Goal: Find contact information

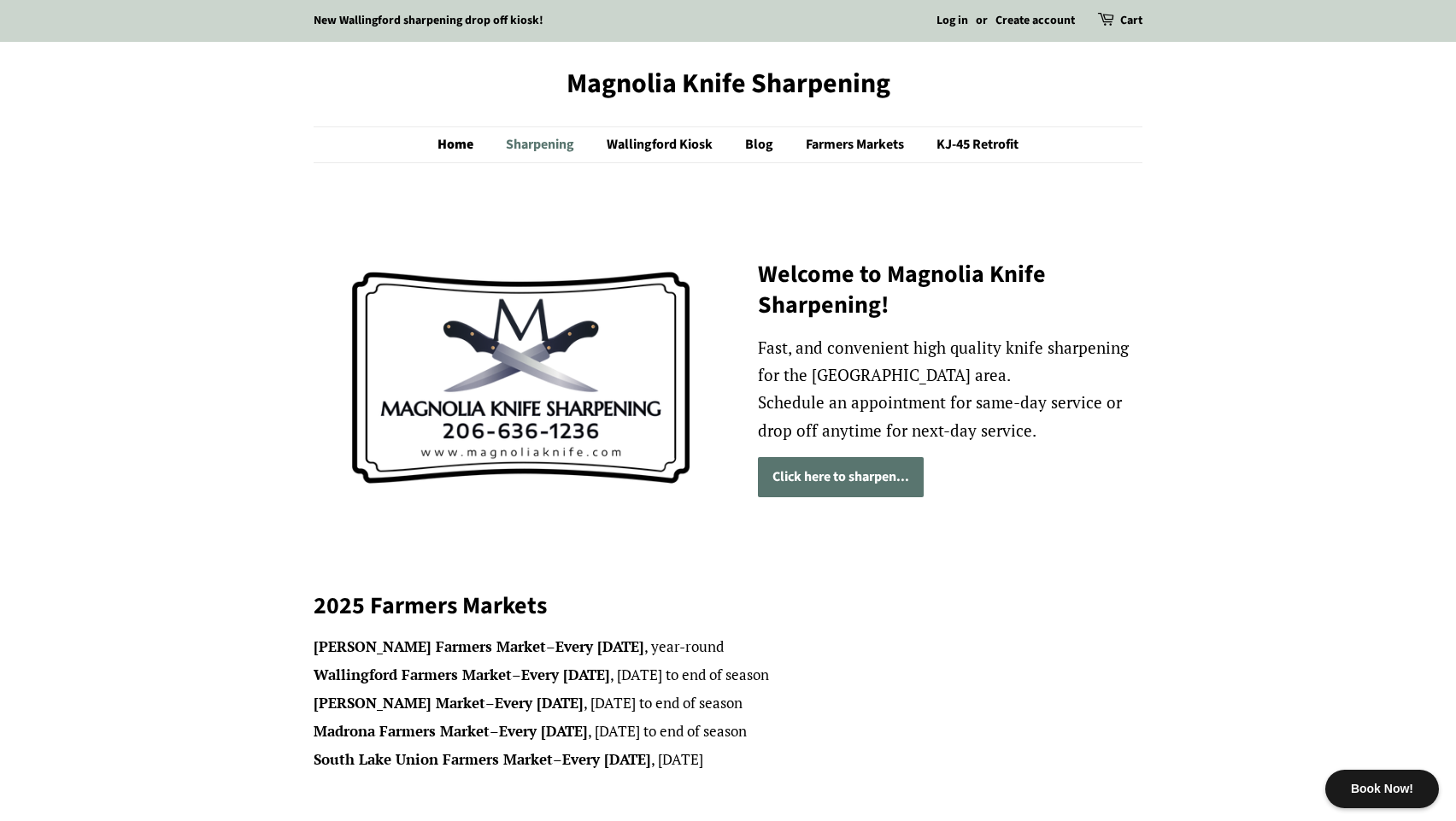
click at [545, 146] on link "Sharpening" at bounding box center [541, 145] width 98 height 35
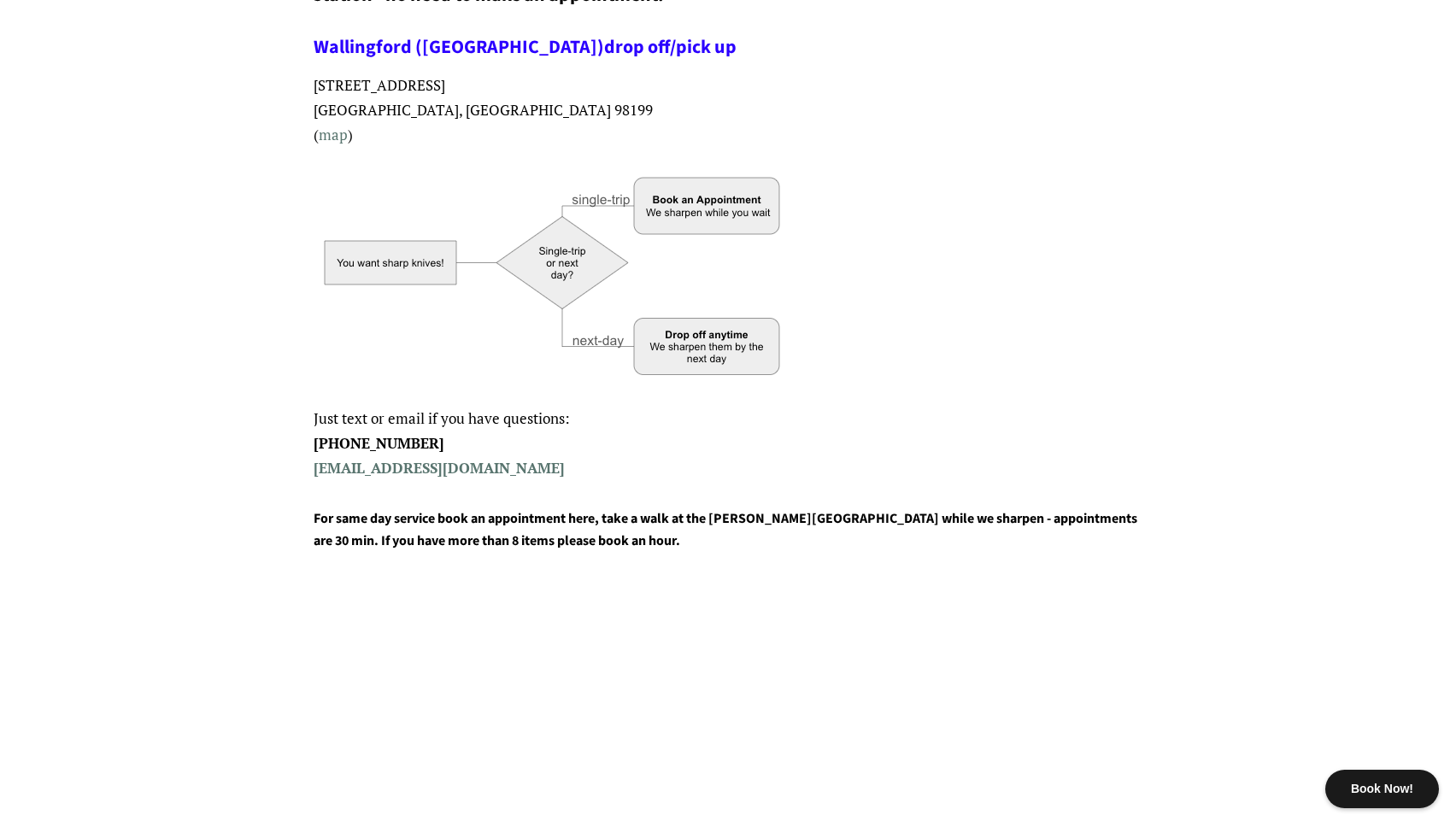
scroll to position [481, 0]
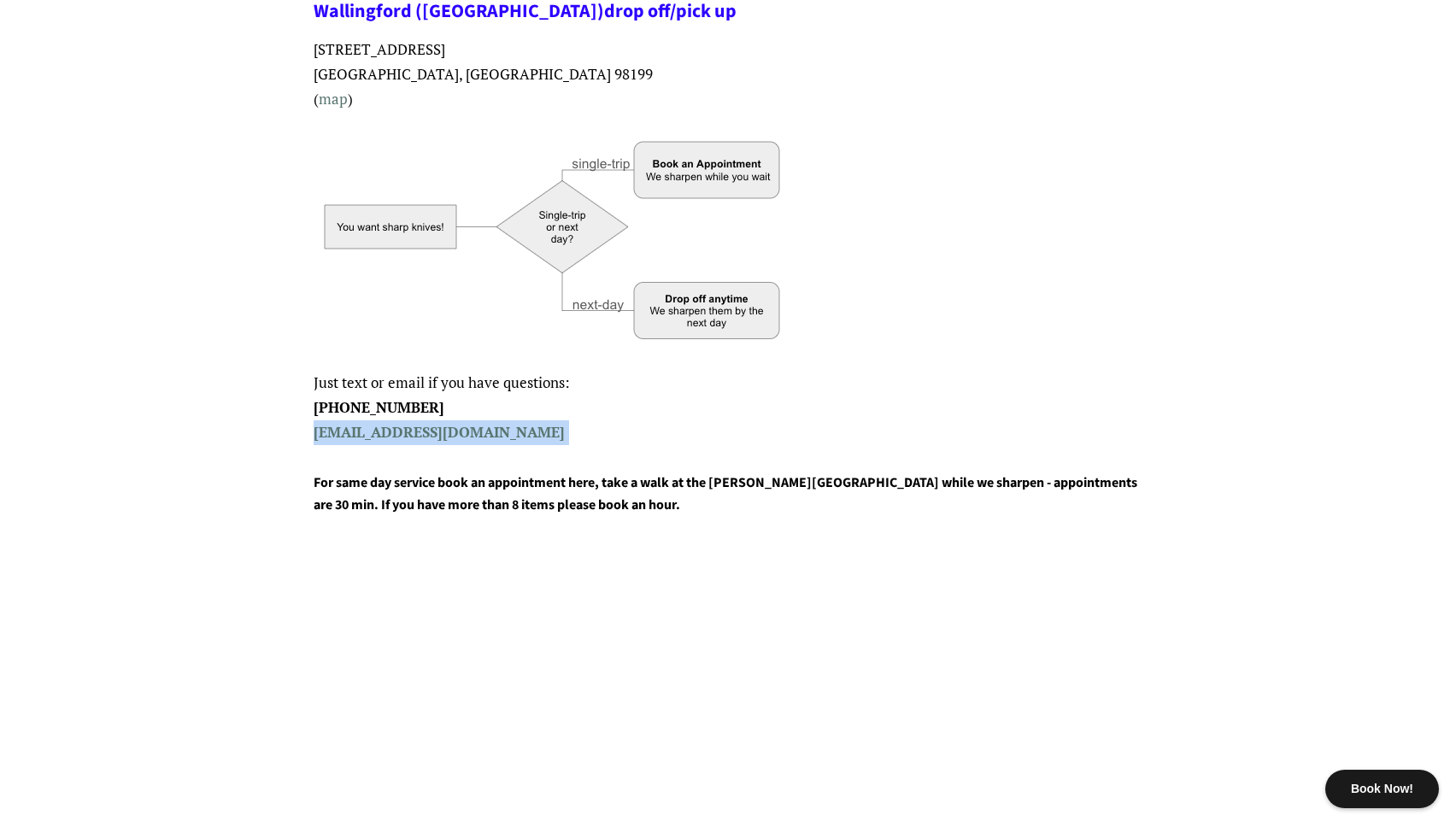
drag, startPoint x: 596, startPoint y: 430, endPoint x: 314, endPoint y: 443, distance: 282.3
click at [314, 443] on p "Just text or email if you have questions: 206-636-1236 magnoliaknifesharpening@…" at bounding box center [728, 408] width 829 height 75
copy strong "magnoliaknifesharpening@gmail.com"
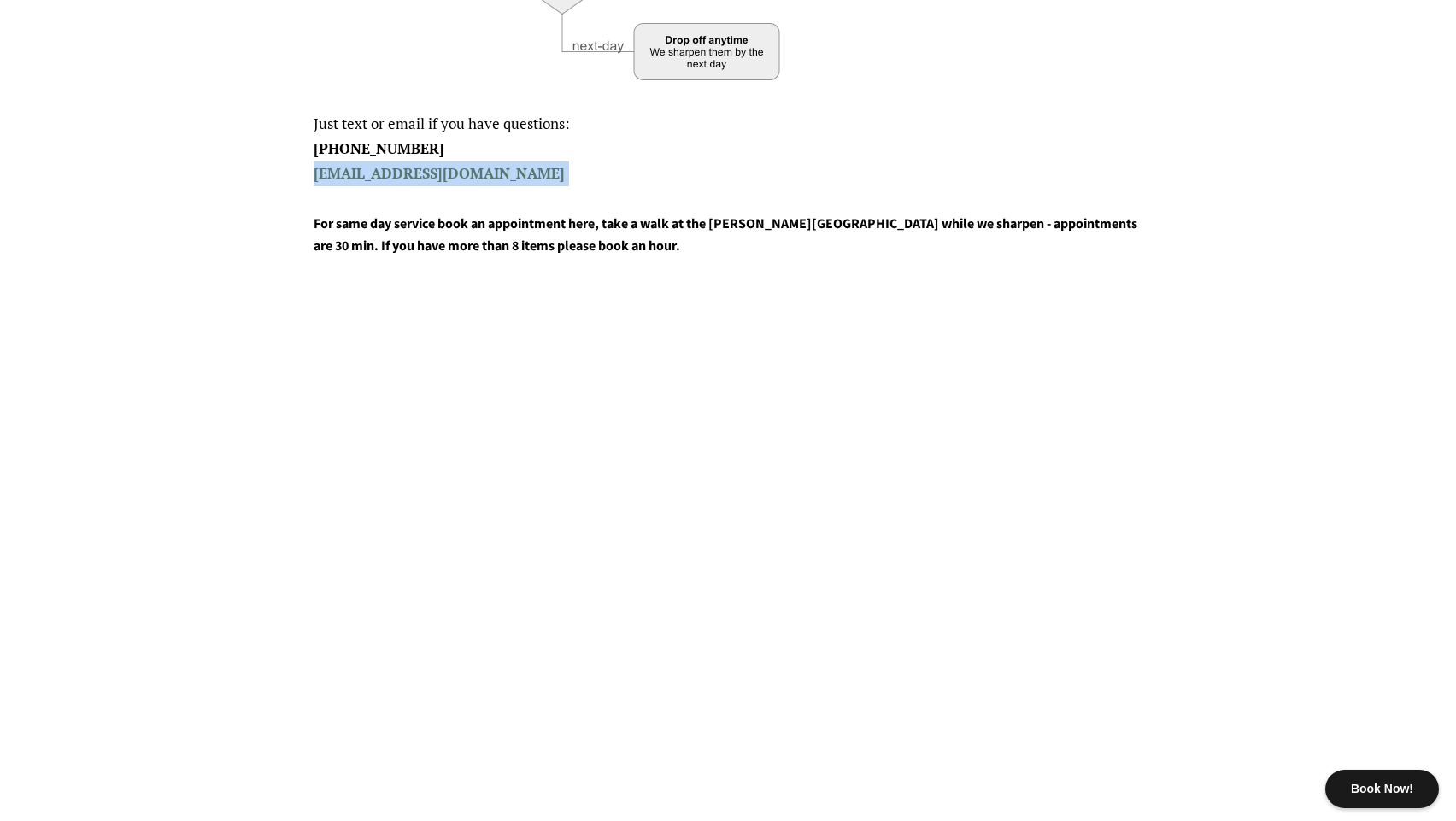
scroll to position [258, 0]
